Goal: Navigation & Orientation: Find specific page/section

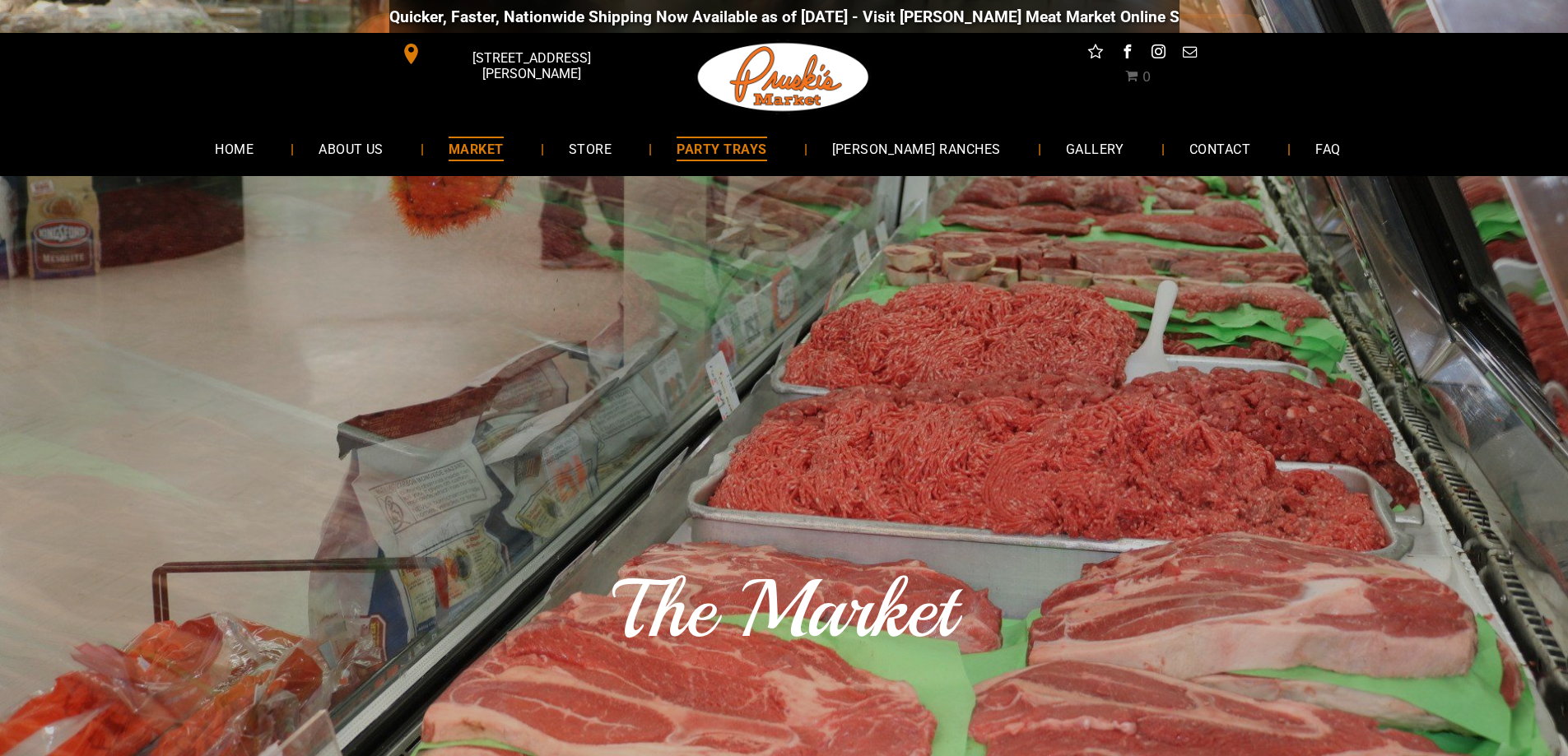
click at [764, 149] on span "PARTY TRAYS" at bounding box center [721, 148] width 90 height 24
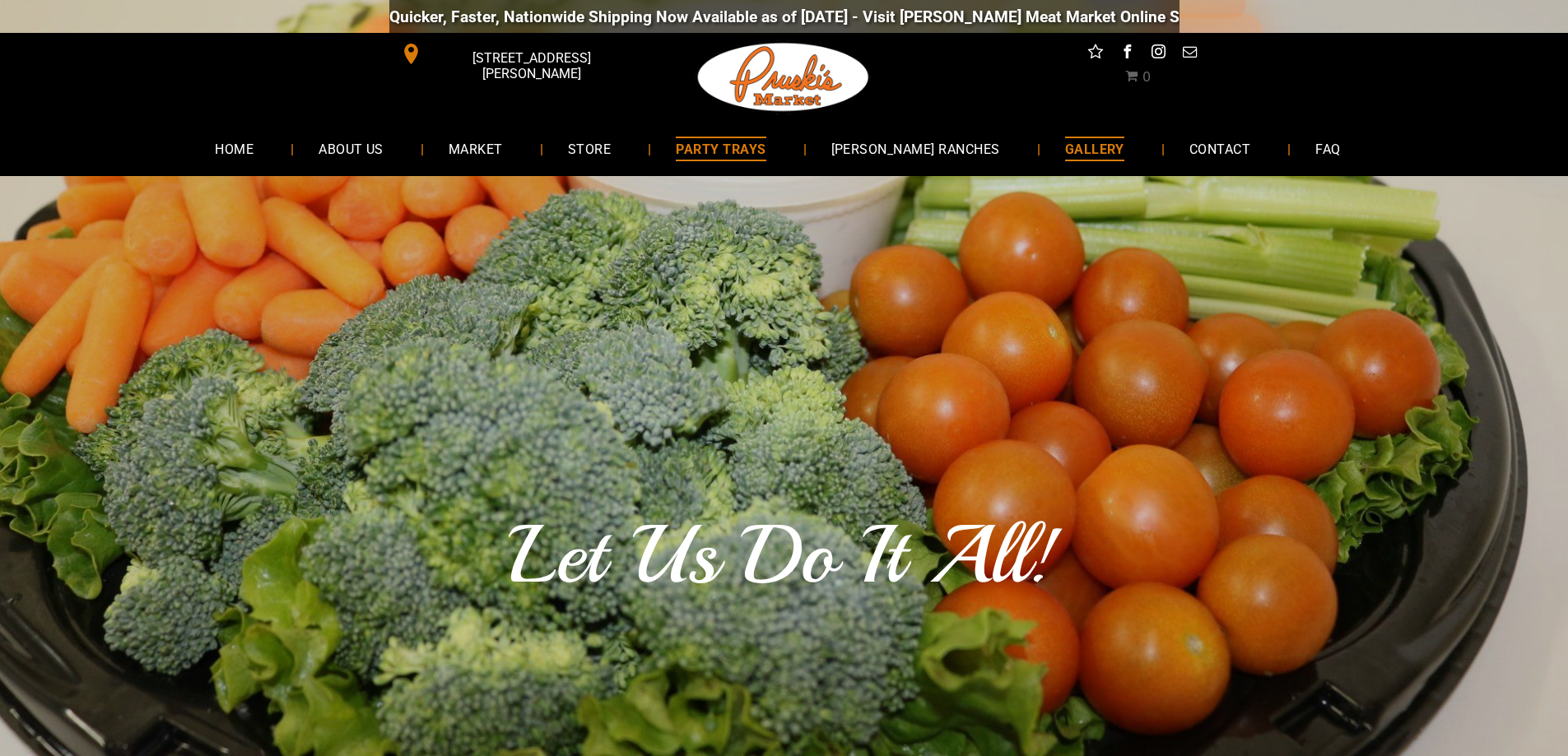
click at [1065, 146] on span "GALLERY" at bounding box center [1095, 148] width 59 height 24
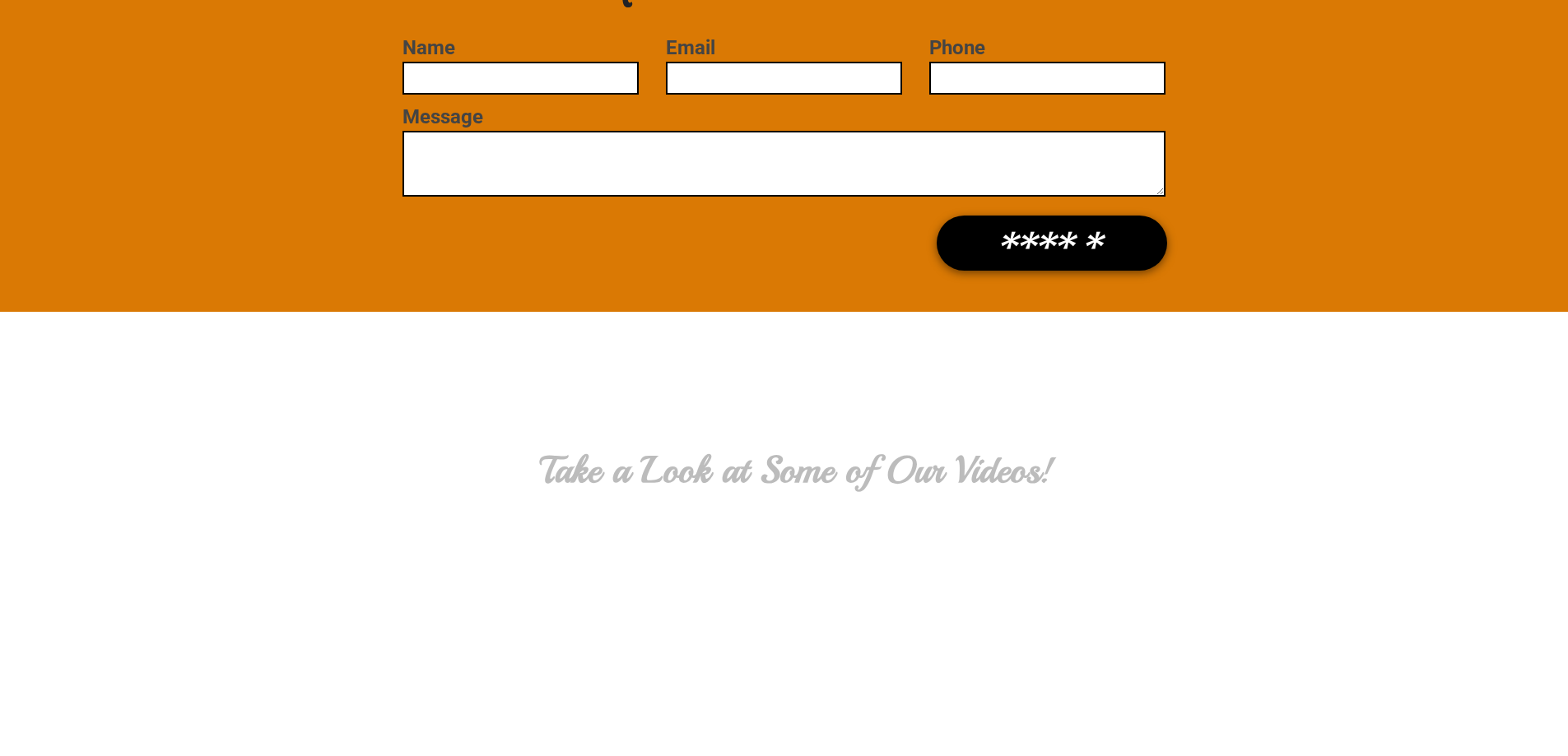
scroll to position [3045, 0]
